Goal: Task Accomplishment & Management: Manage account settings

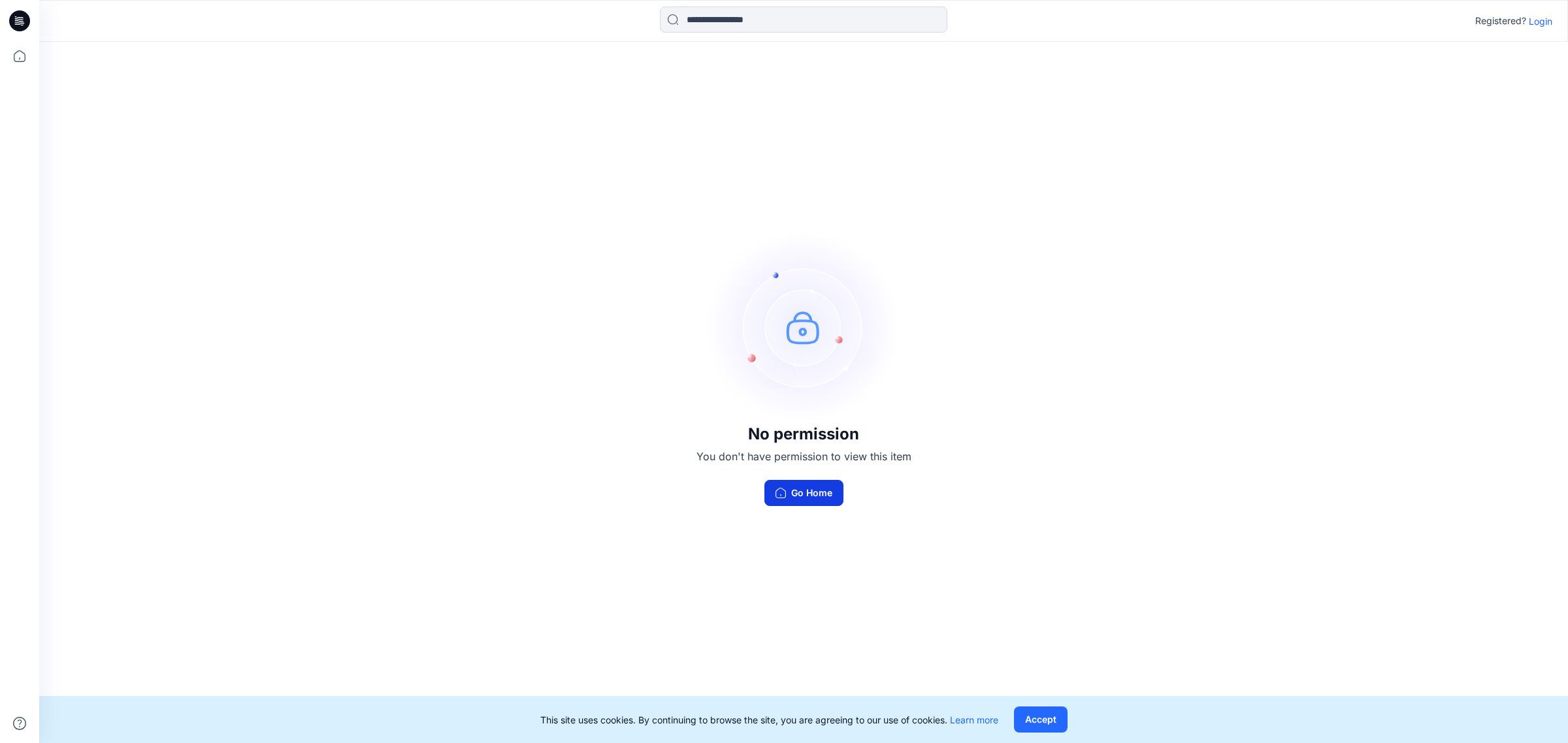
click at [805, 490] on button "Go Home" at bounding box center [804, 493] width 79 height 26
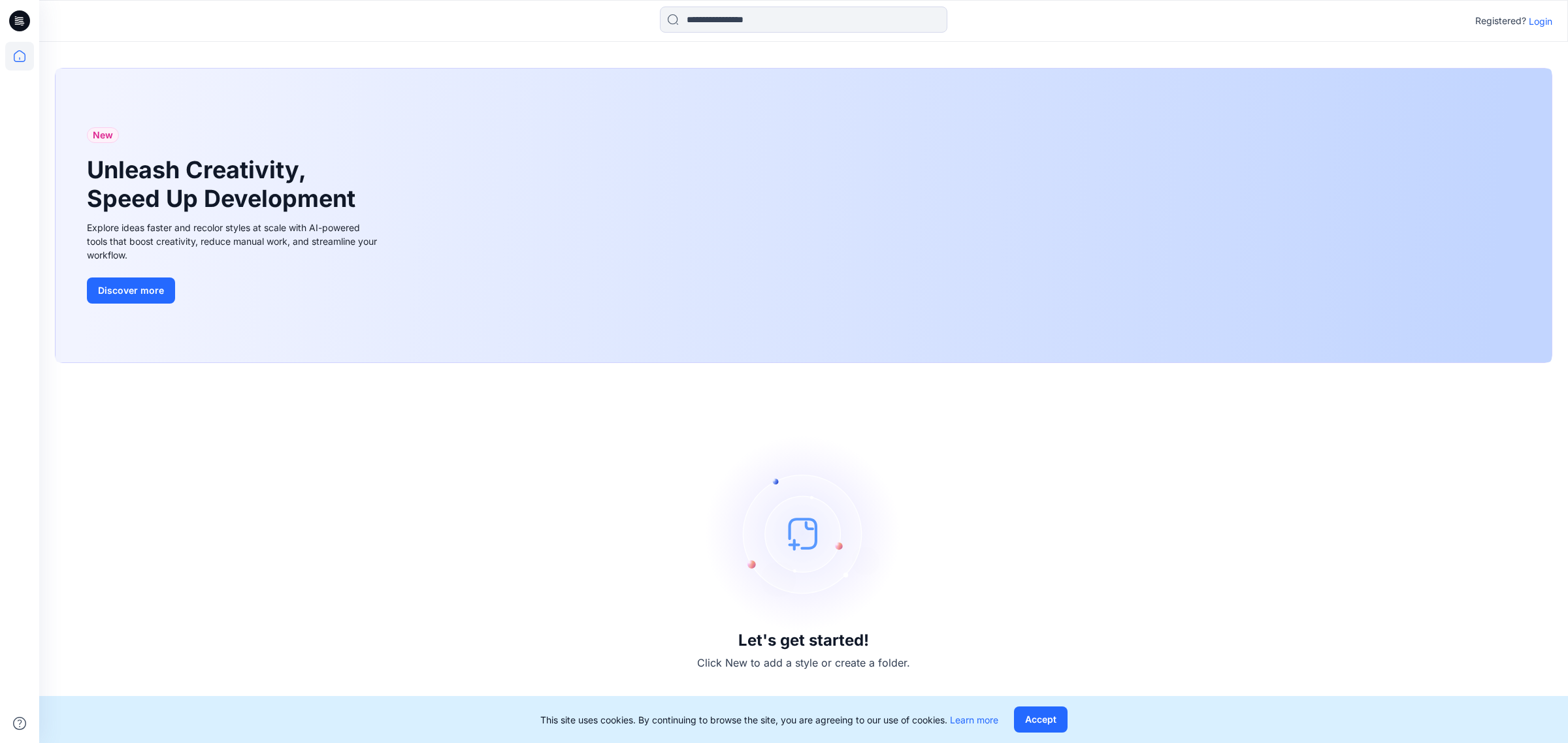
click at [17, 15] on icon at bounding box center [20, 21] width 21 height 21
click at [23, 20] on icon at bounding box center [20, 21] width 21 height 21
click at [20, 20] on icon at bounding box center [20, 19] width 6 height 1
click at [1545, 20] on p "Login" at bounding box center [1541, 21] width 24 height 14
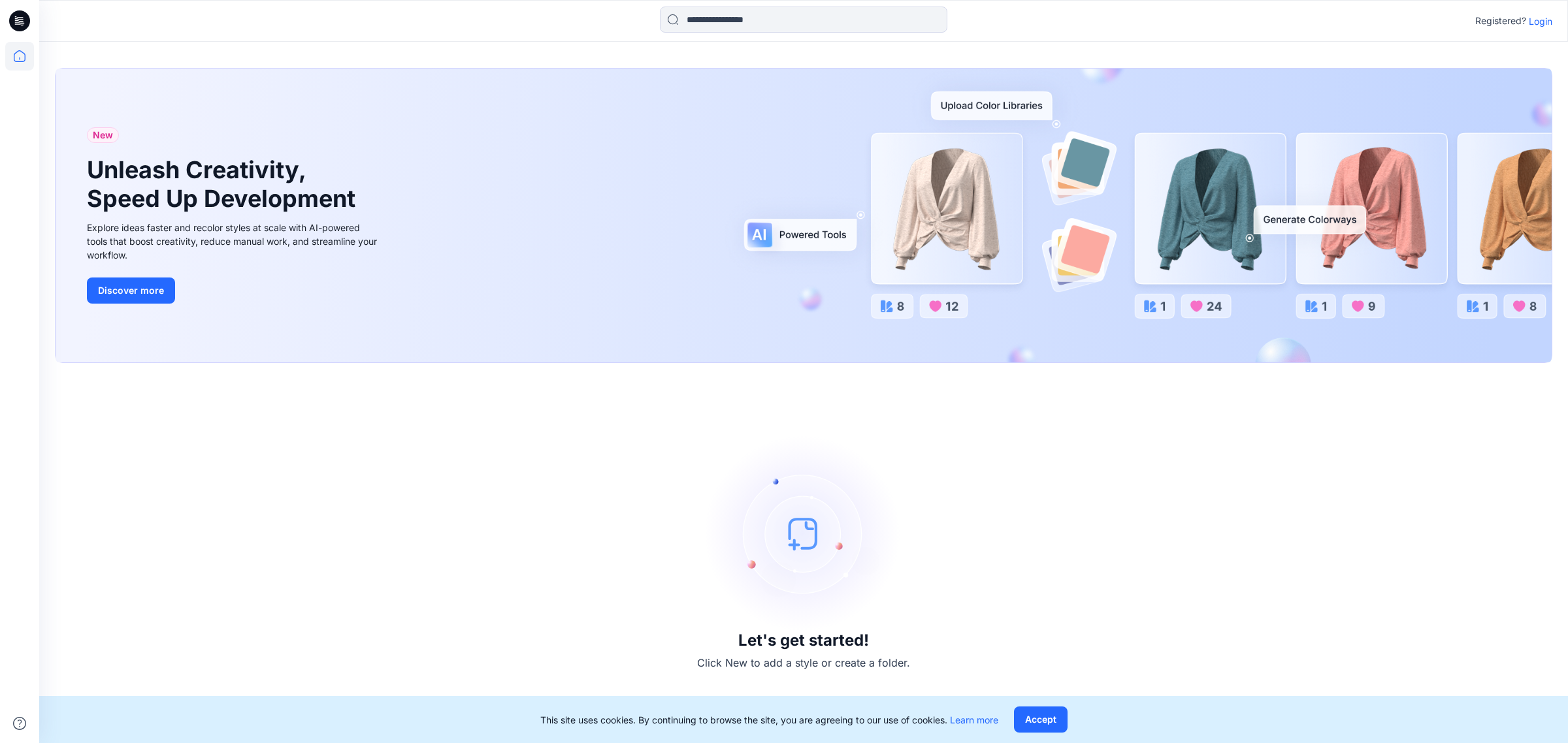
click at [1543, 21] on p "Login" at bounding box center [1541, 21] width 24 height 14
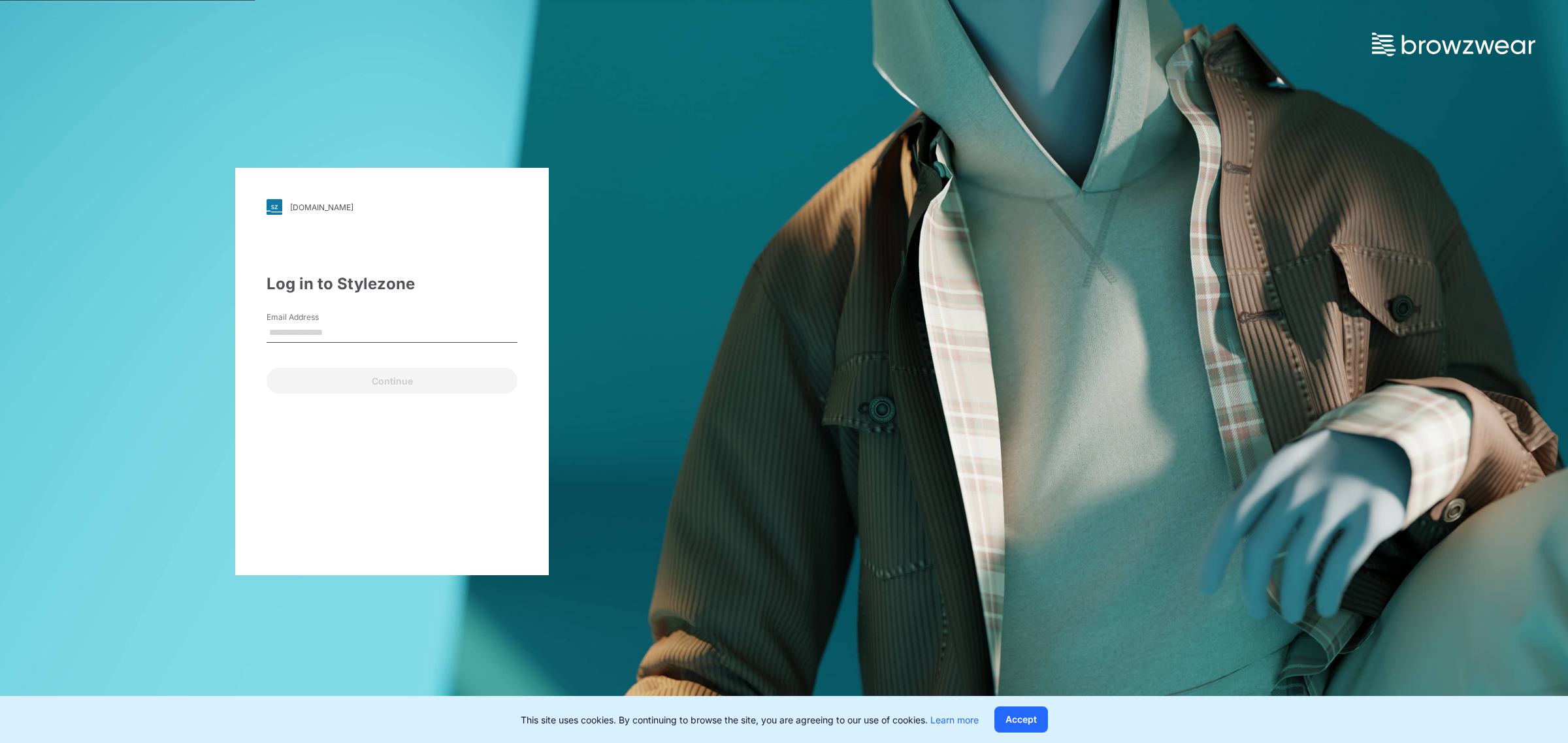
click at [278, 323] on input "Email Address" at bounding box center [392, 333] width 251 height 20
type input "**********"
click at [387, 380] on button "Continue" at bounding box center [392, 381] width 251 height 26
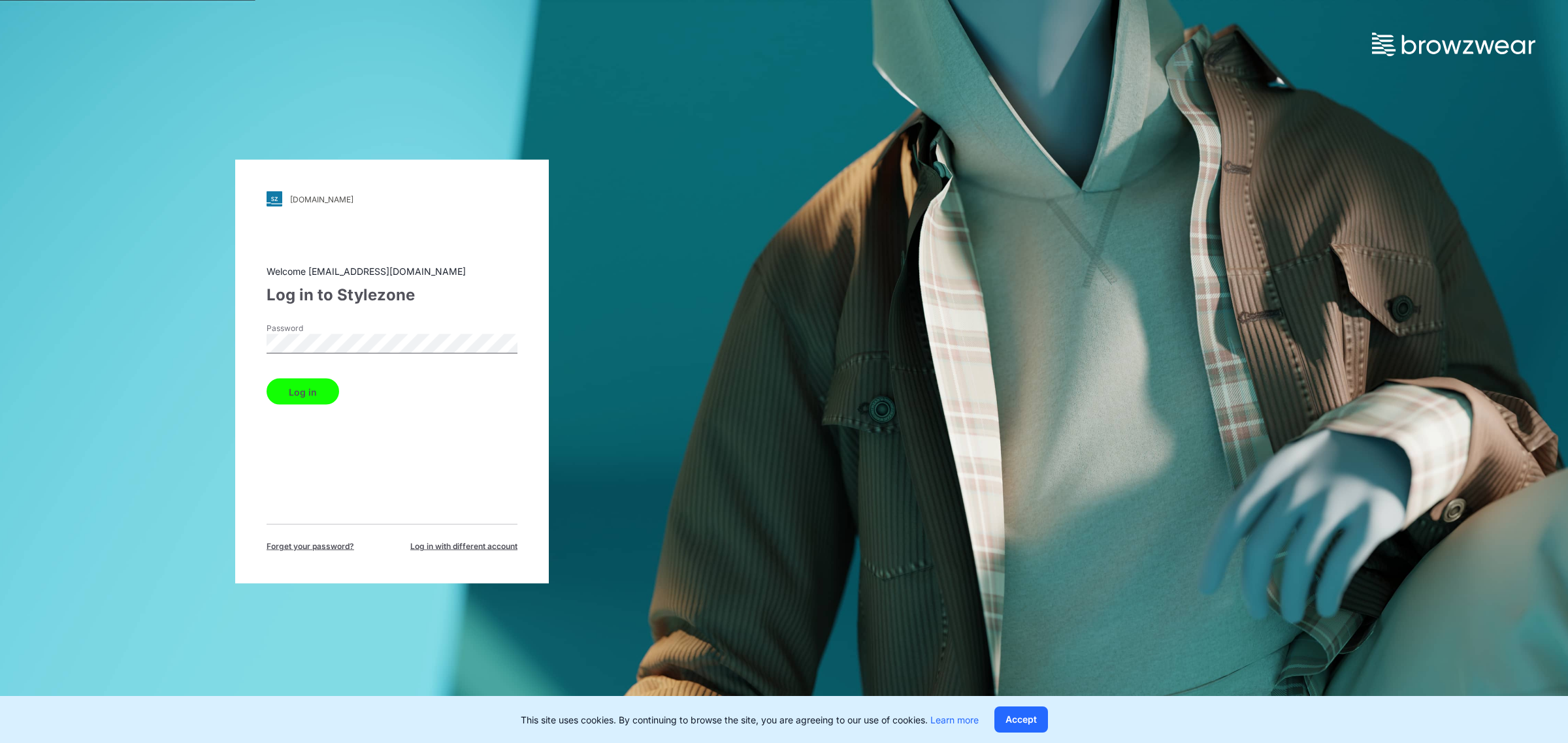
click at [302, 395] on button "Log in" at bounding box center [302, 392] width 73 height 26
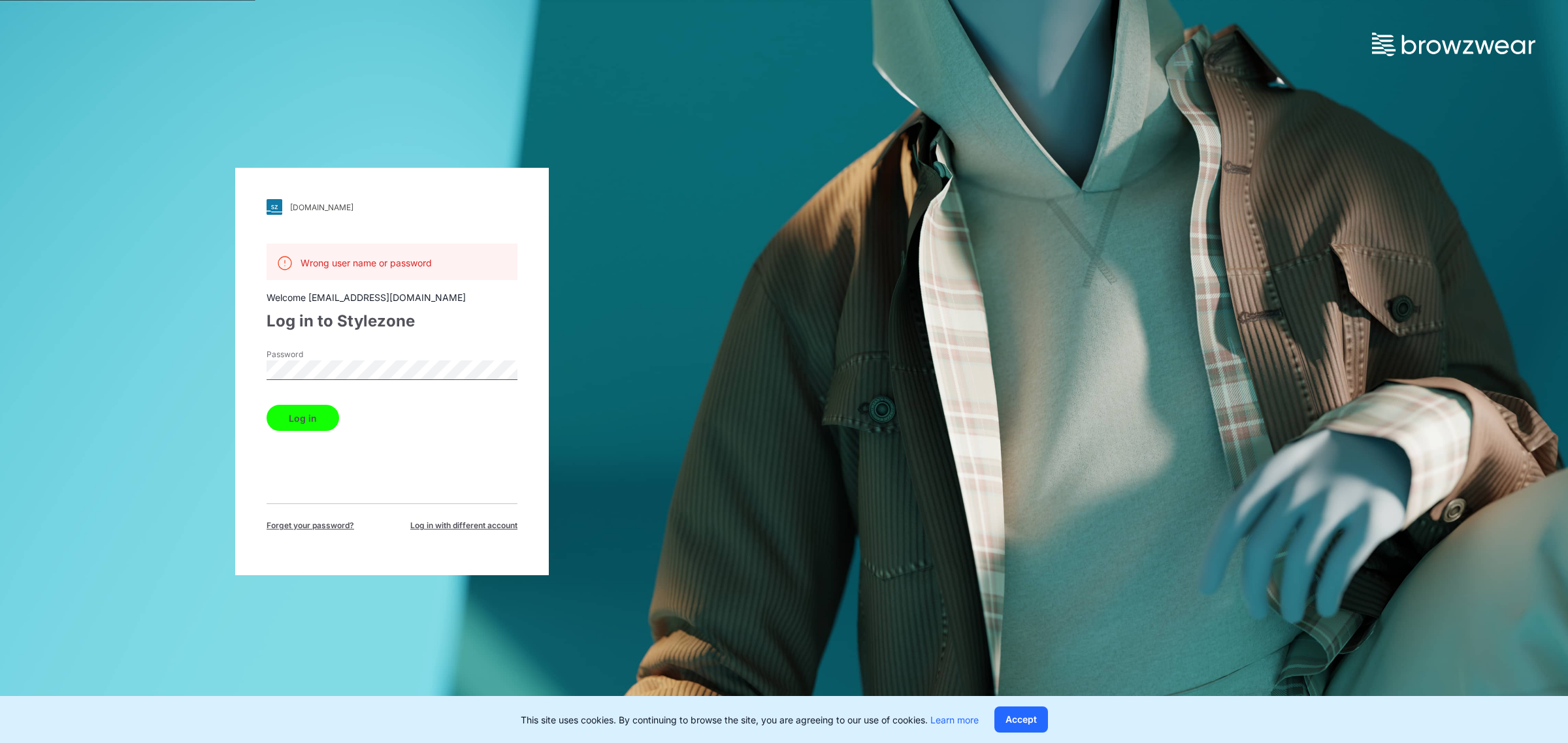
click at [304, 419] on button "Log in" at bounding box center [302, 418] width 73 height 26
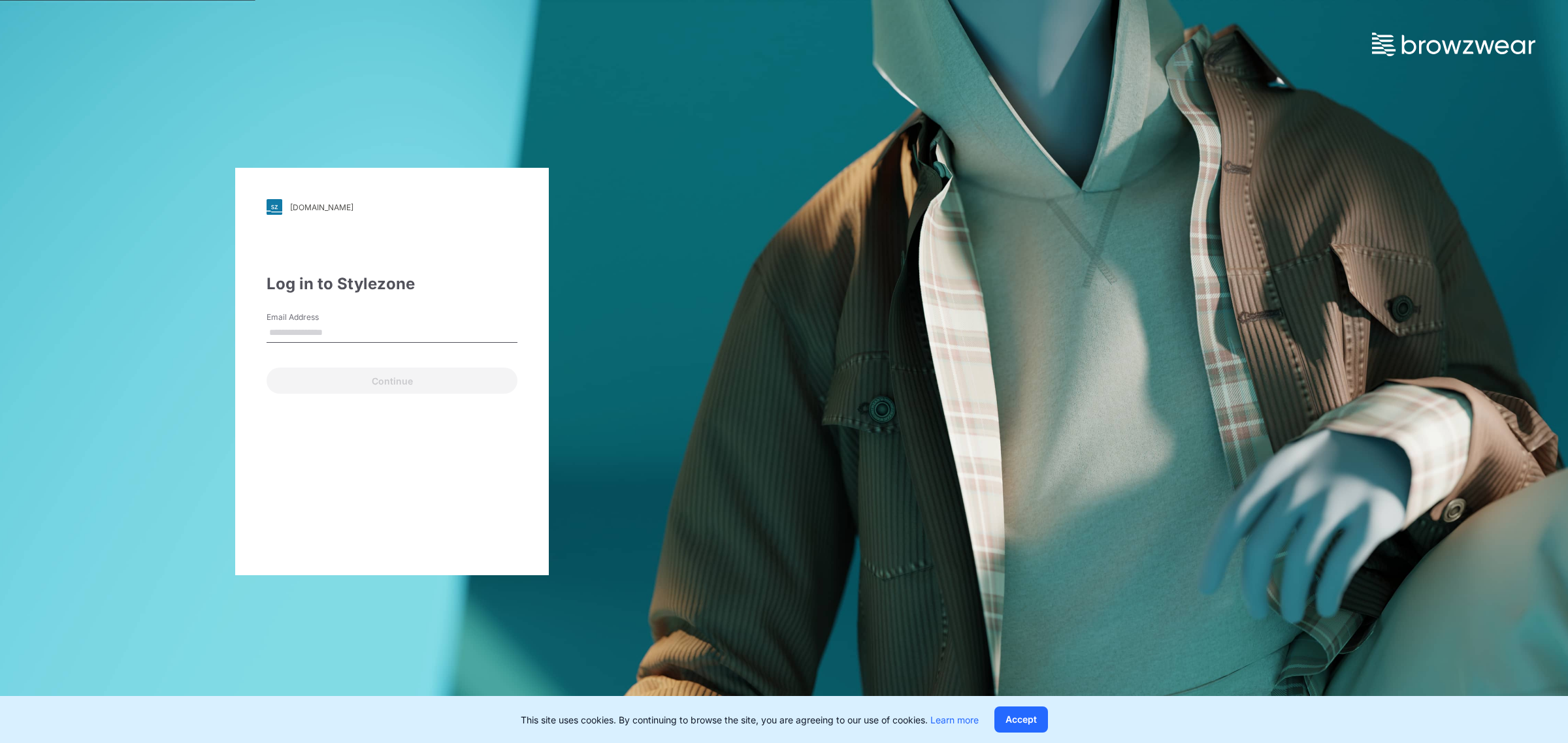
click at [314, 332] on input "Email Address" at bounding box center [392, 333] width 251 height 20
type input "**********"
click at [381, 375] on button "Continue" at bounding box center [392, 381] width 251 height 26
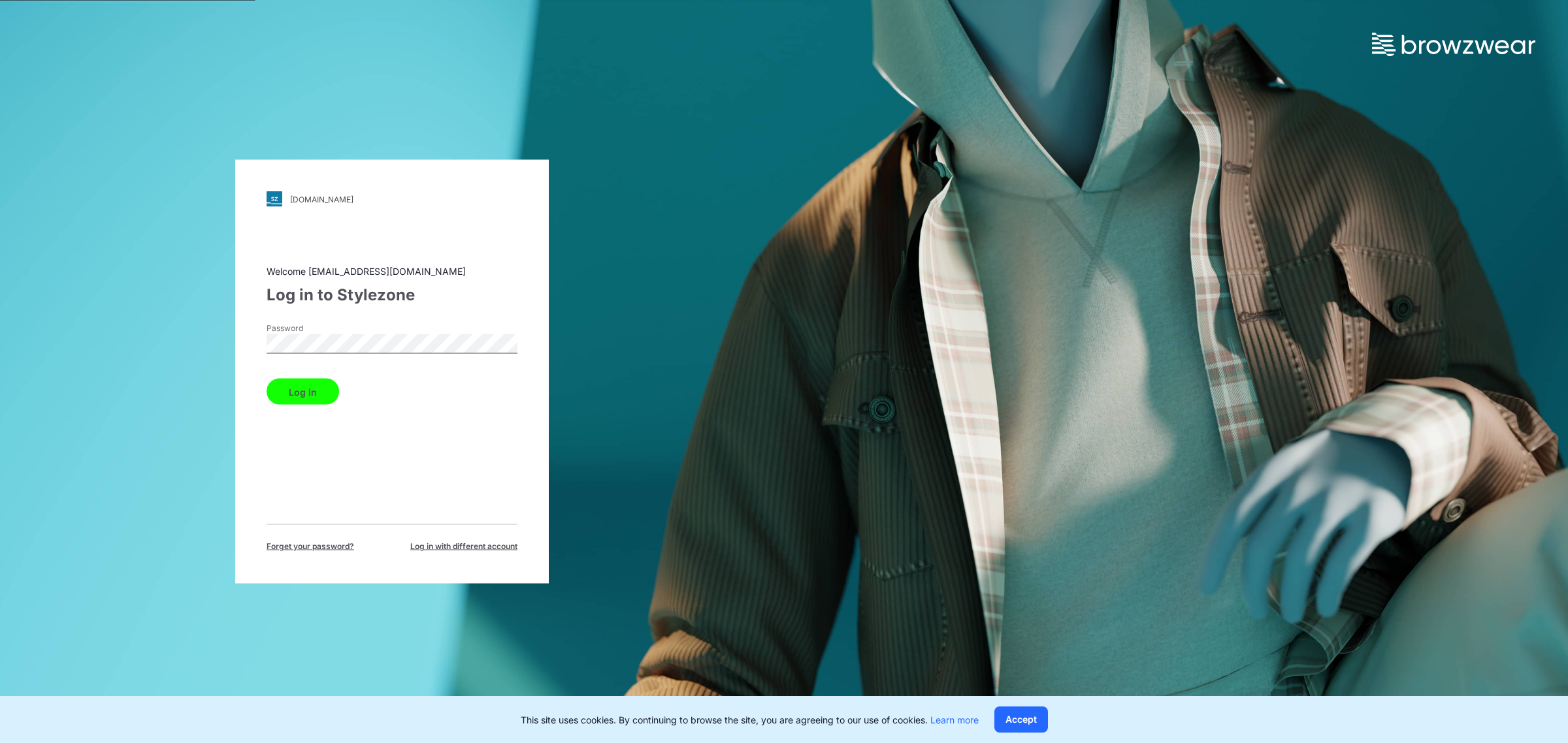
click at [267, 379] on button "Log in" at bounding box center [302, 392] width 73 height 26
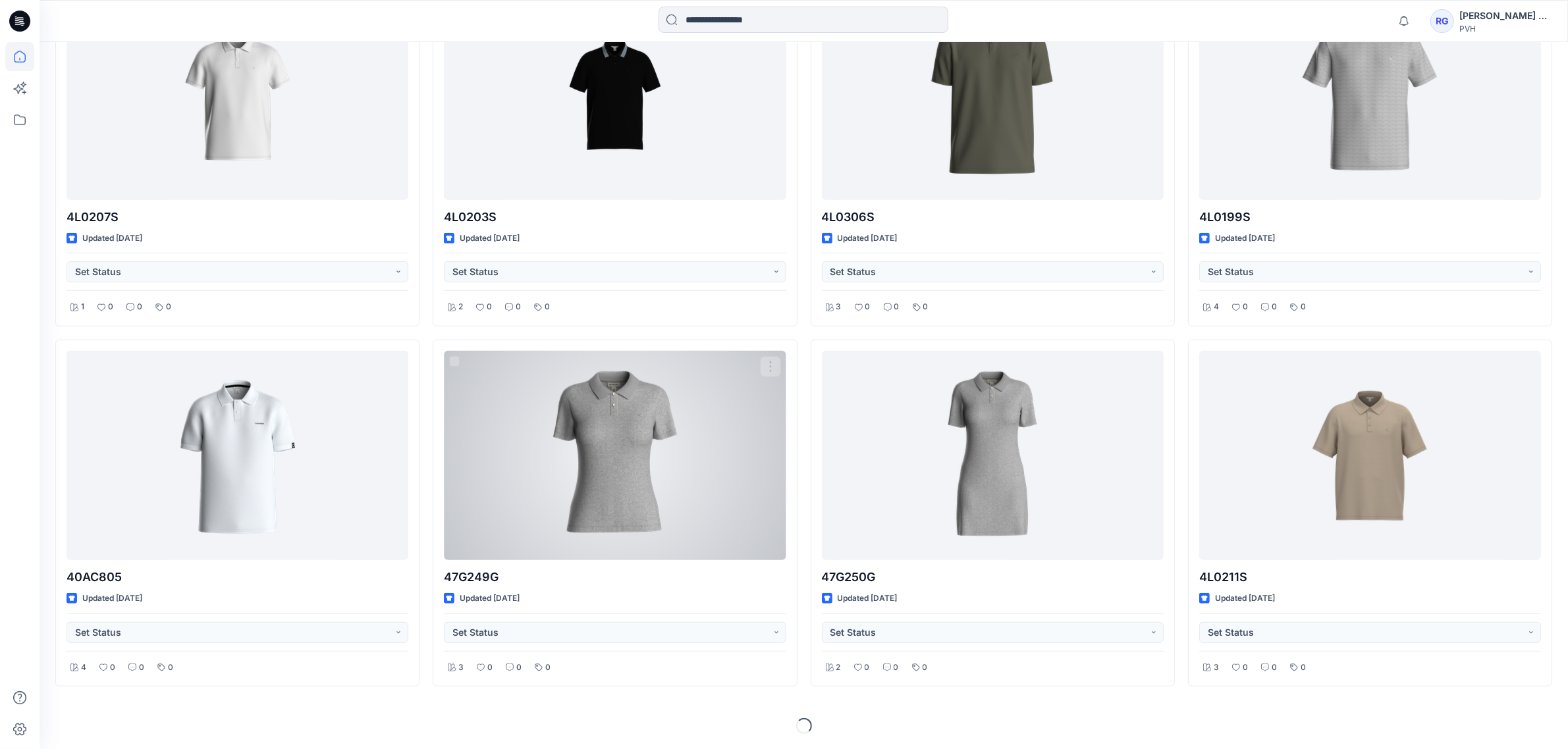
scroll to position [891, 0]
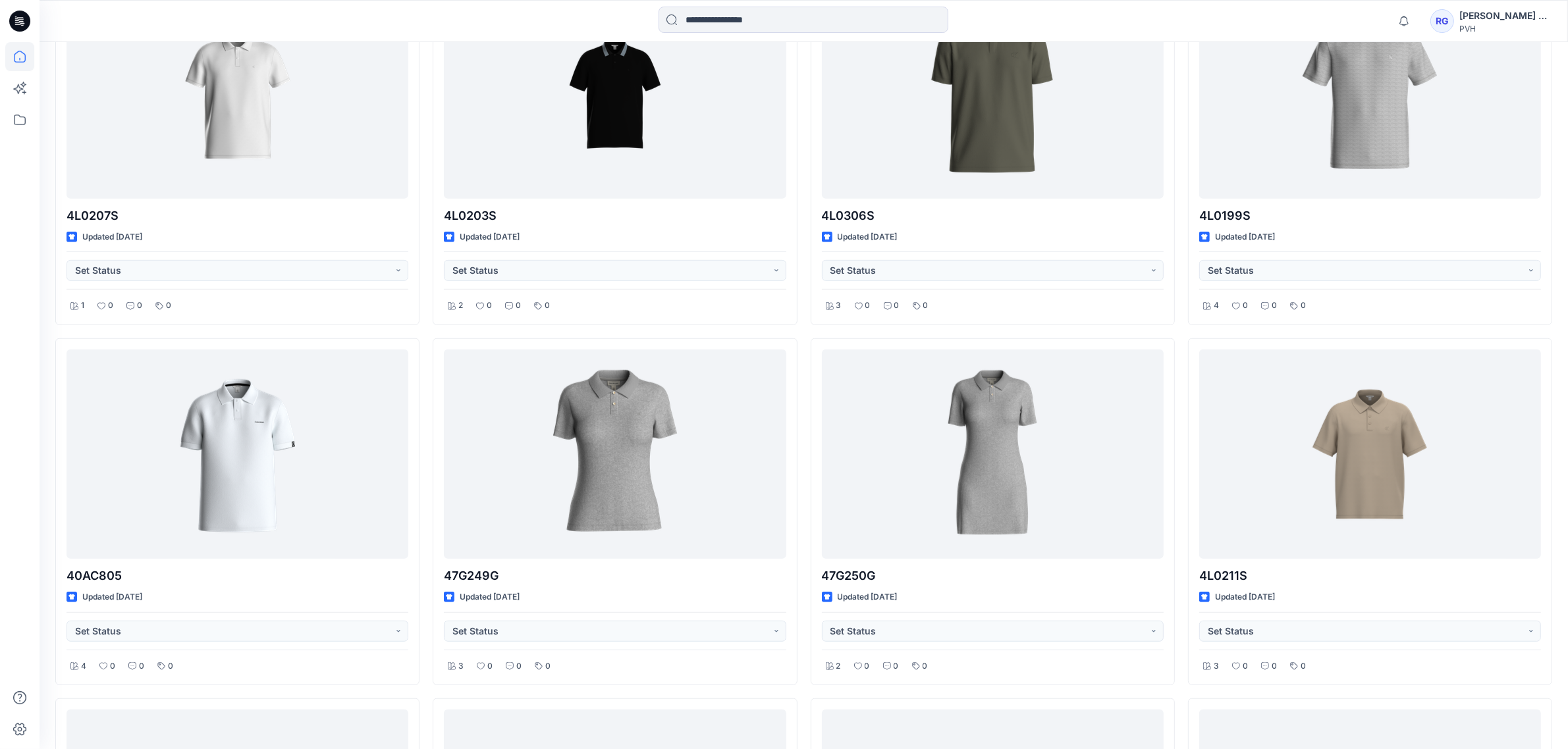
click at [15, 18] on icon at bounding box center [16, 18] width 3 height 1
click at [21, 120] on icon at bounding box center [20, 120] width 29 height 29
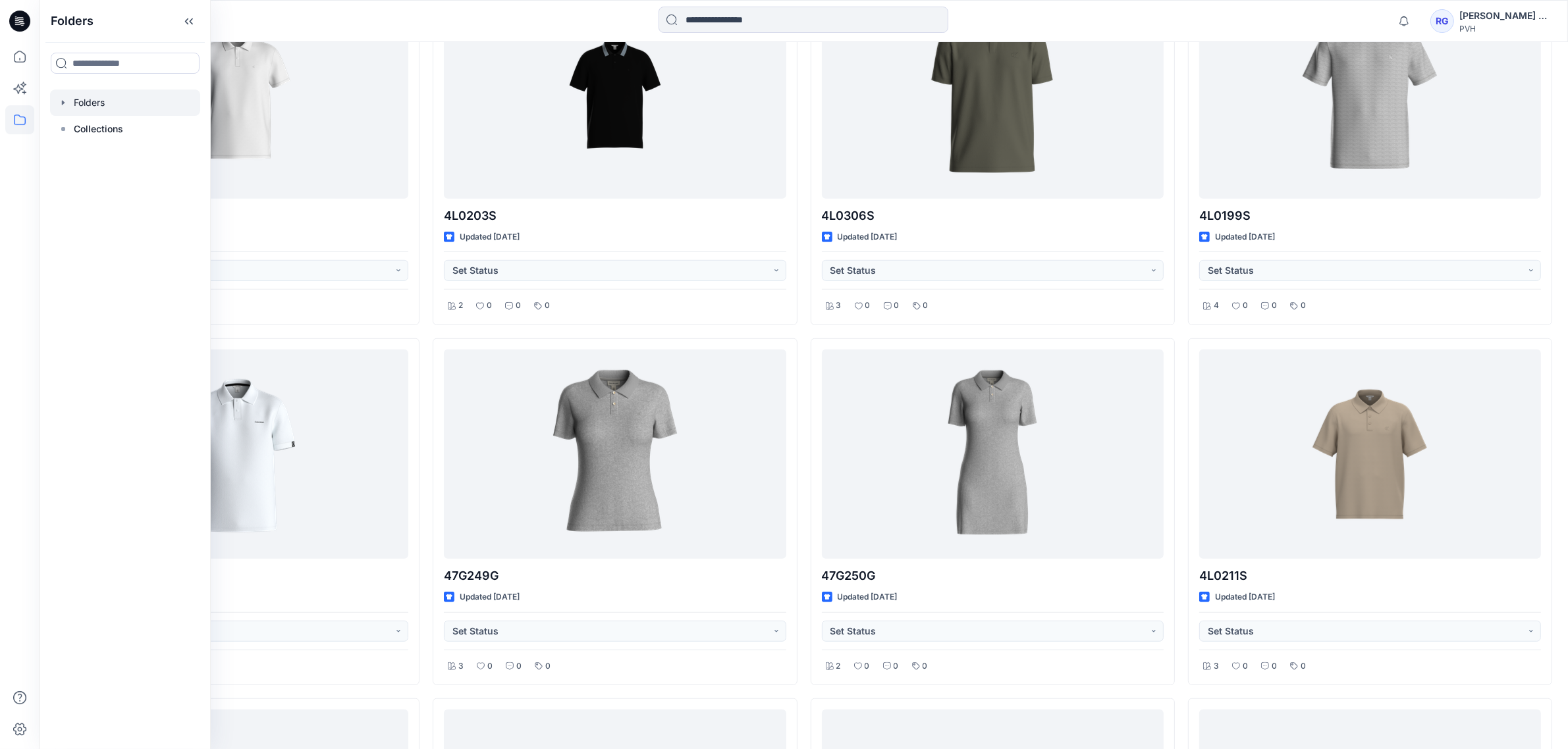
click at [109, 99] on div at bounding box center [125, 103] width 150 height 26
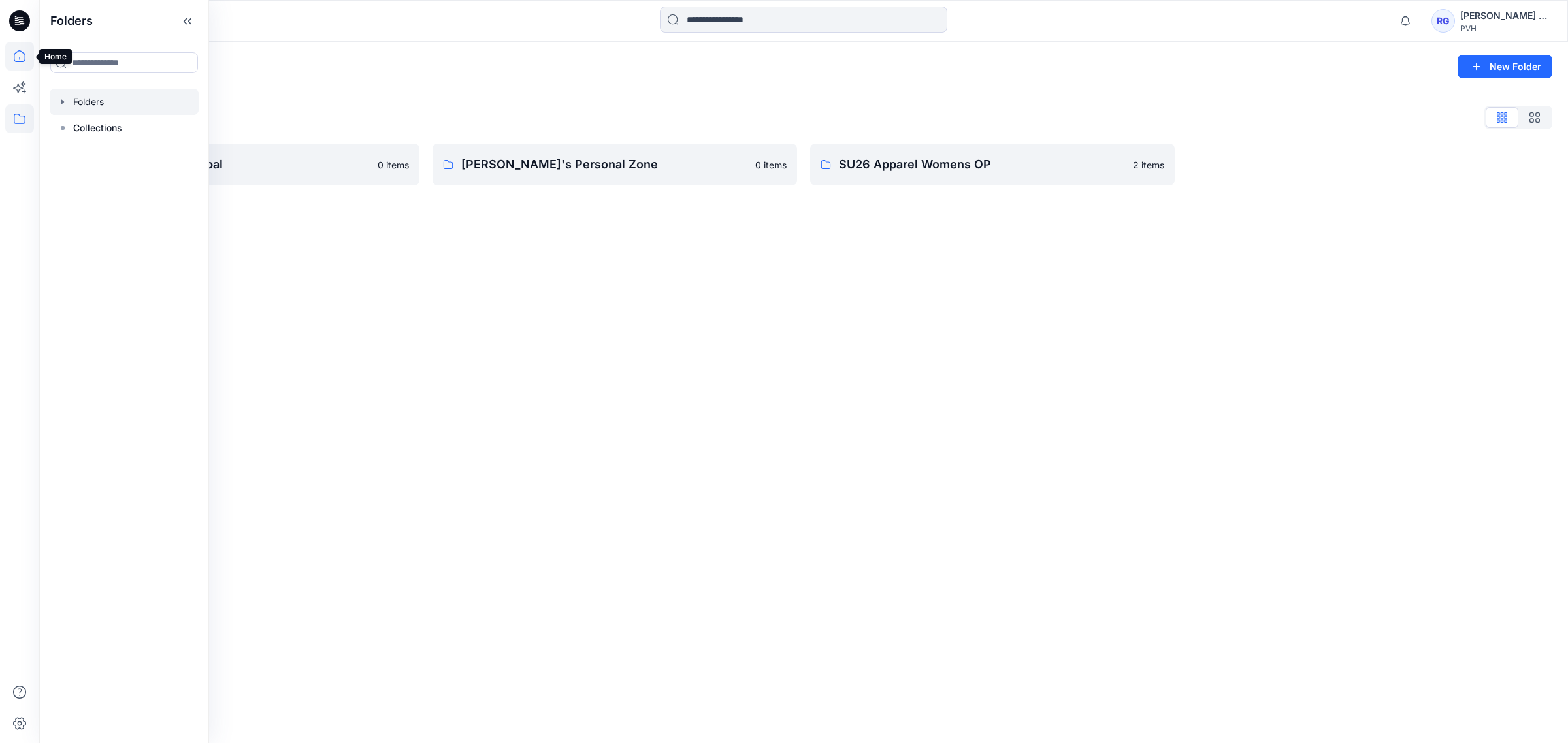
click at [18, 55] on icon at bounding box center [20, 56] width 29 height 29
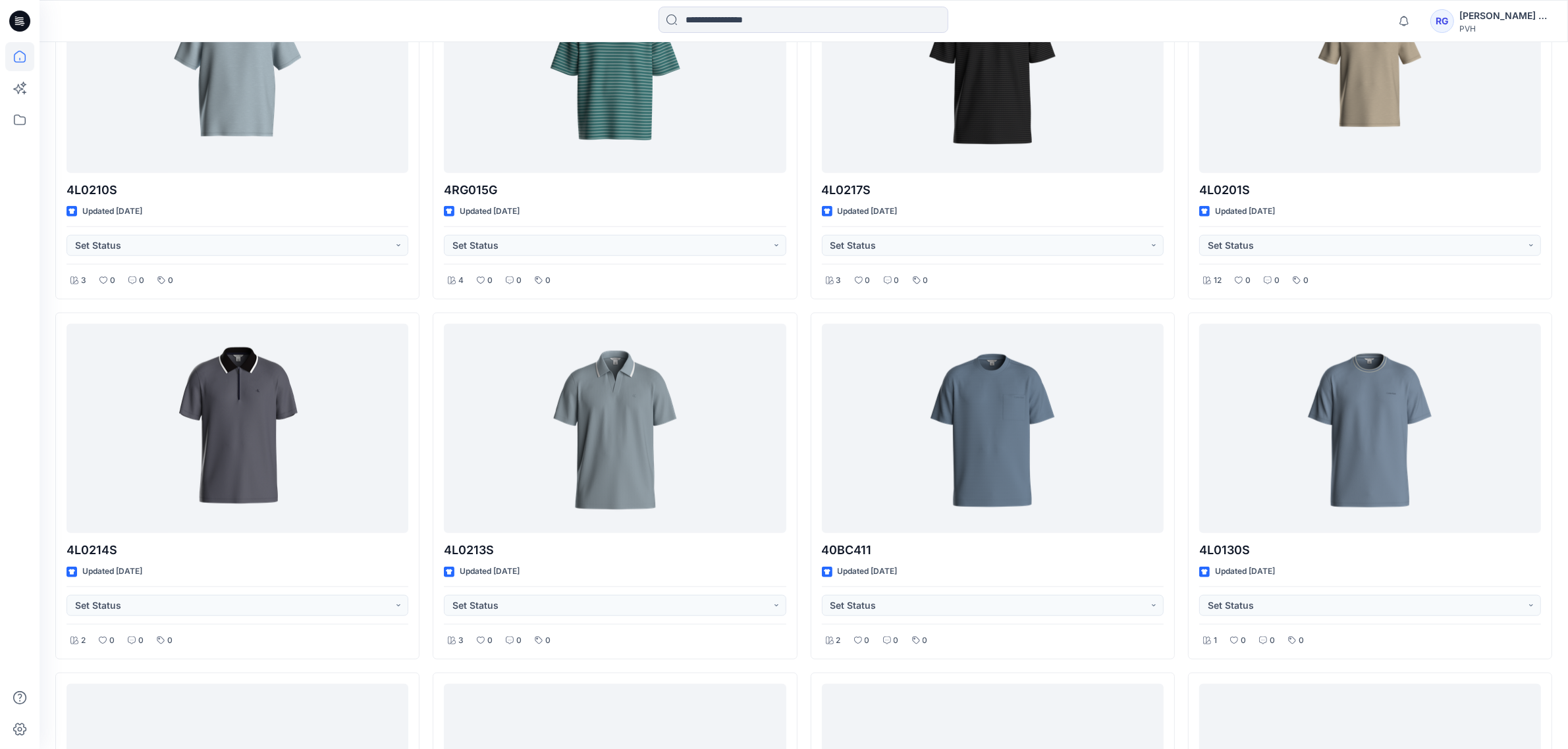
scroll to position [1973, 0]
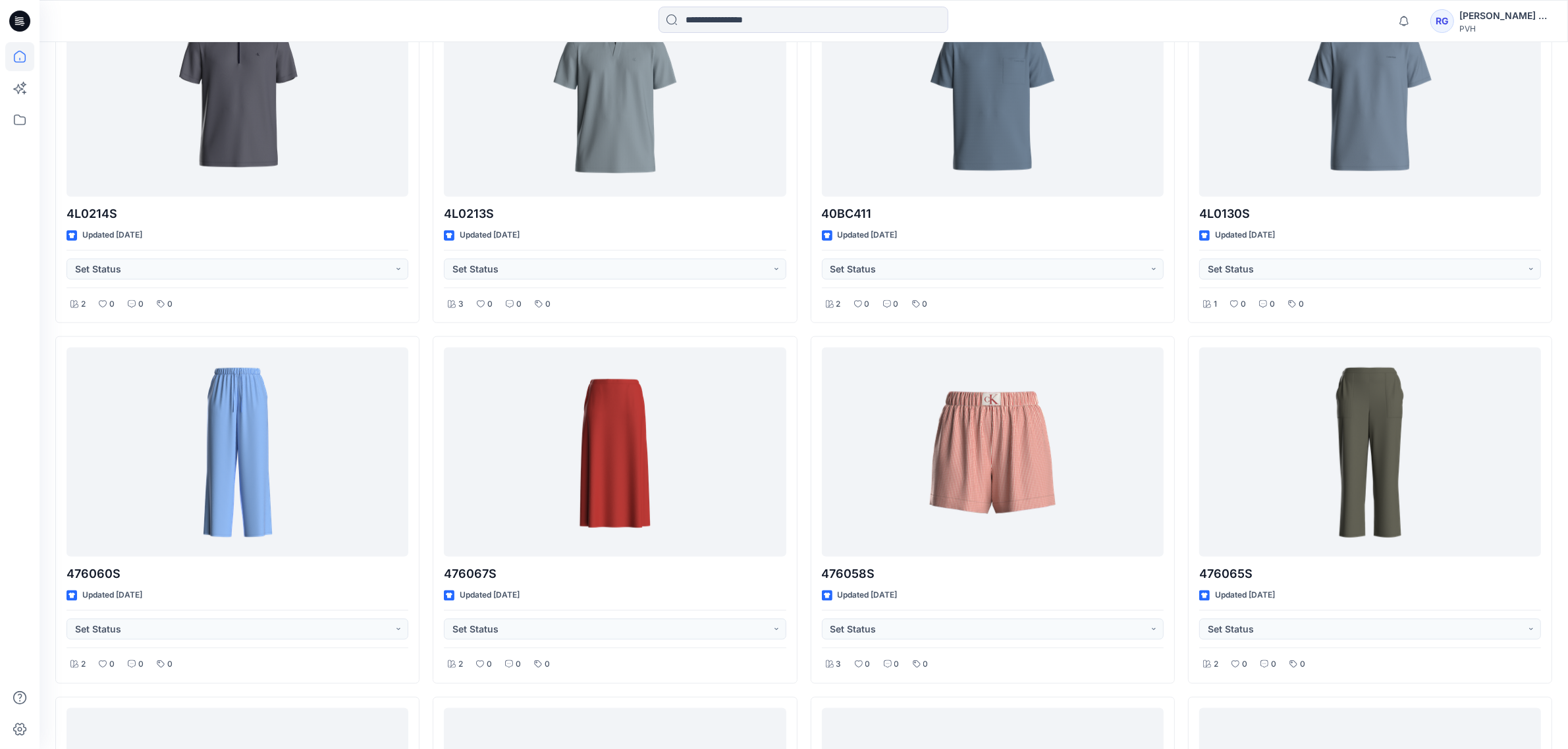
click at [20, 15] on icon at bounding box center [20, 21] width 21 height 21
